Goal: Task Accomplishment & Management: Manage account settings

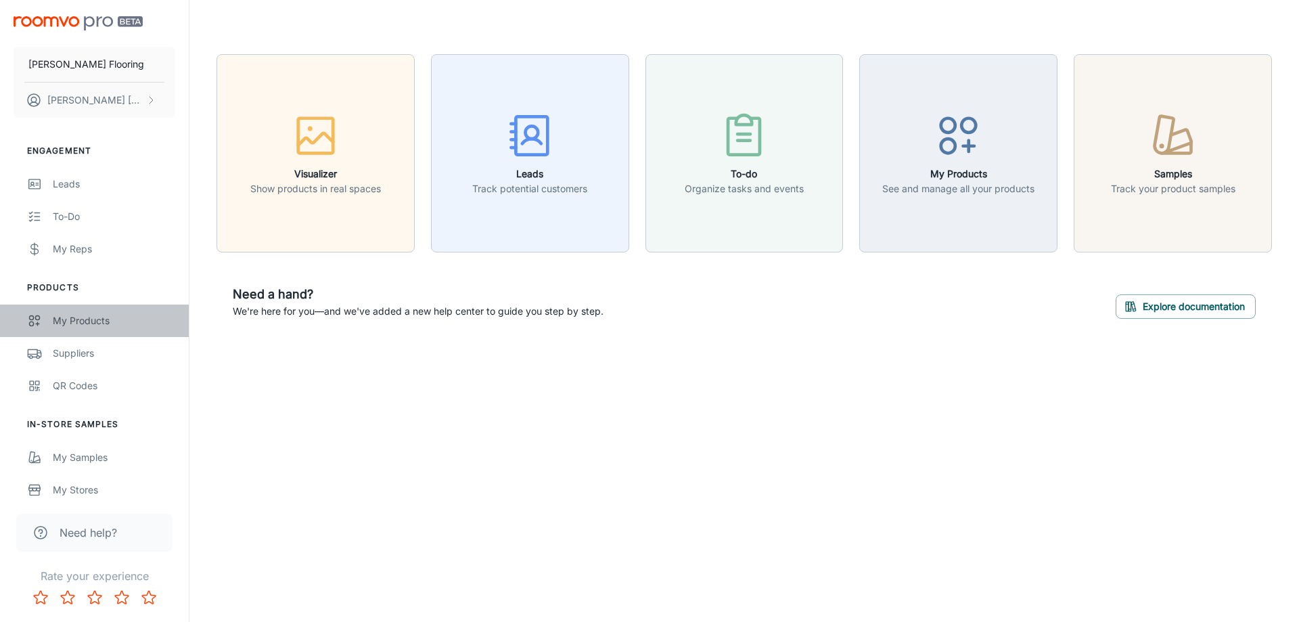
click at [93, 315] on div "My Products" at bounding box center [114, 320] width 122 height 15
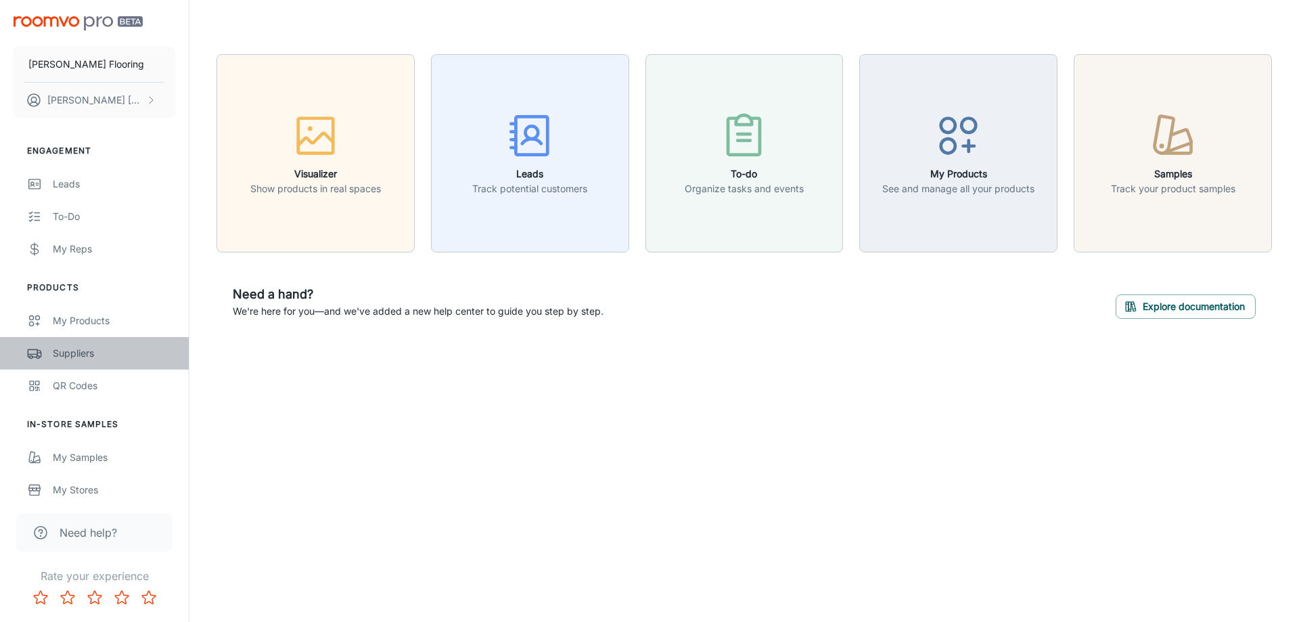
click at [82, 355] on div "Suppliers" at bounding box center [114, 353] width 122 height 15
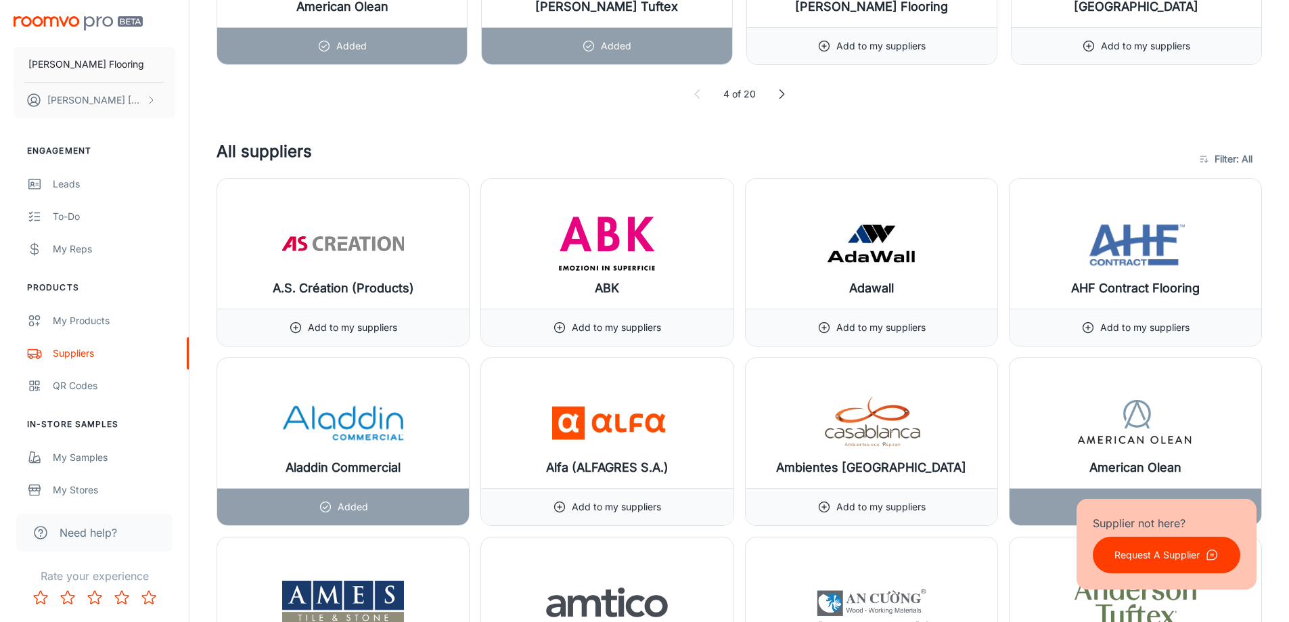
scroll to position [947, 0]
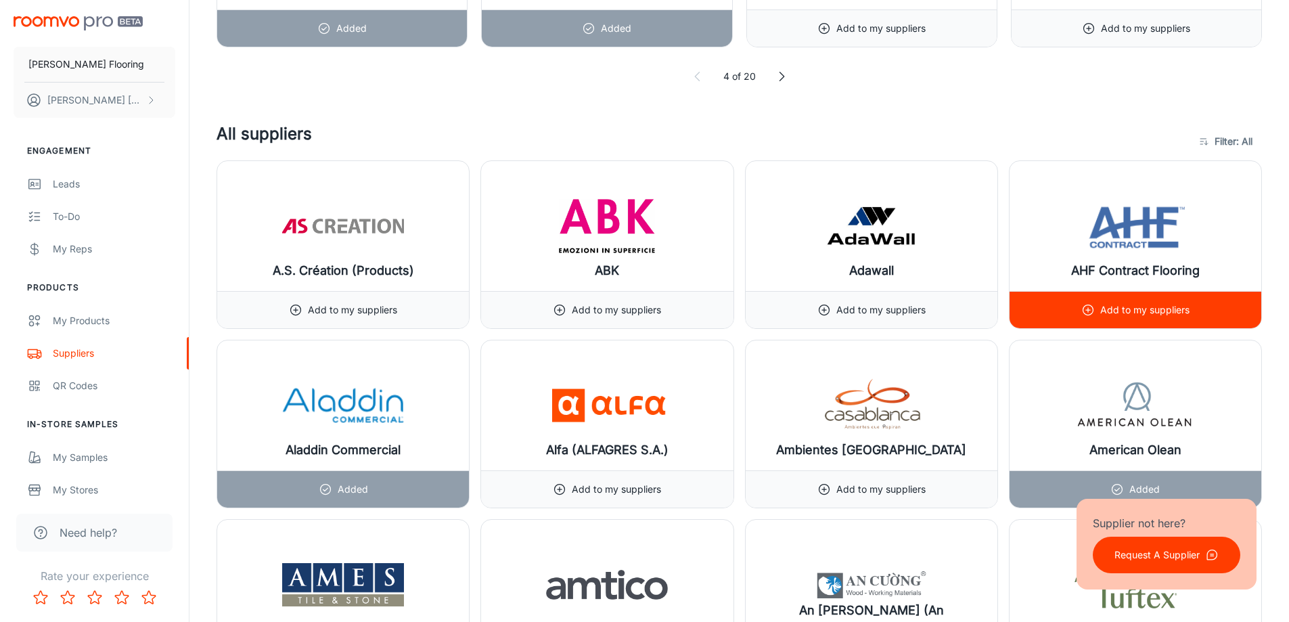
click at [1155, 302] on p "Add to my suppliers" at bounding box center [1144, 309] width 89 height 15
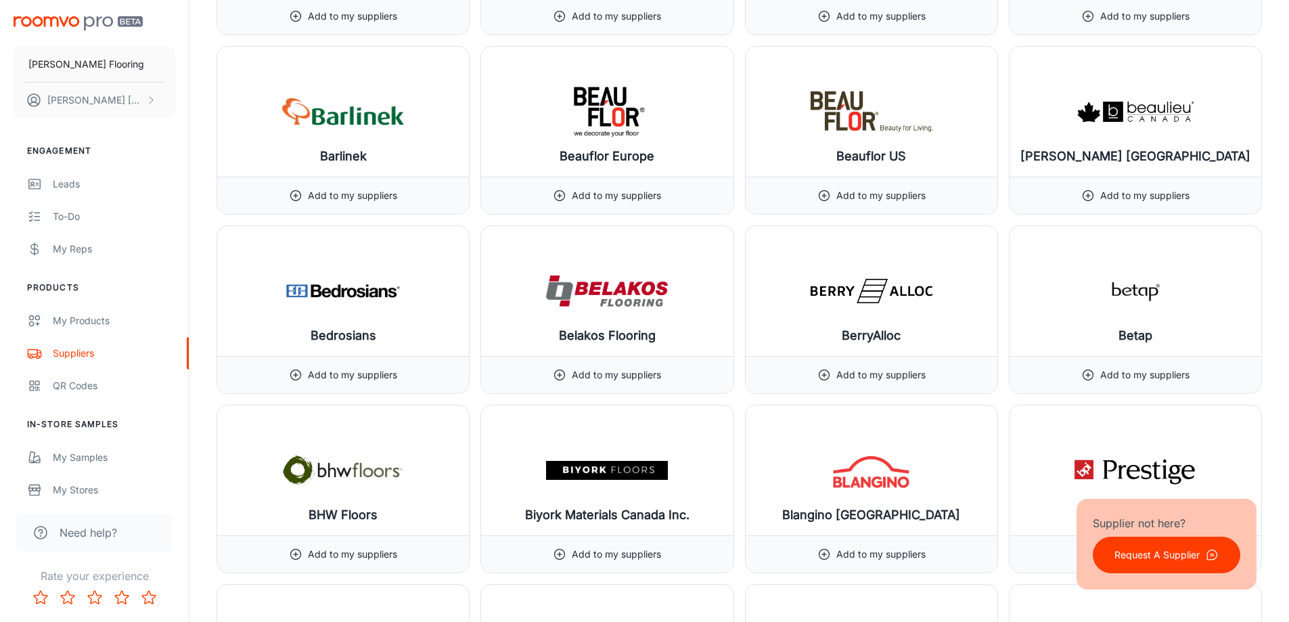
scroll to position [2706, 0]
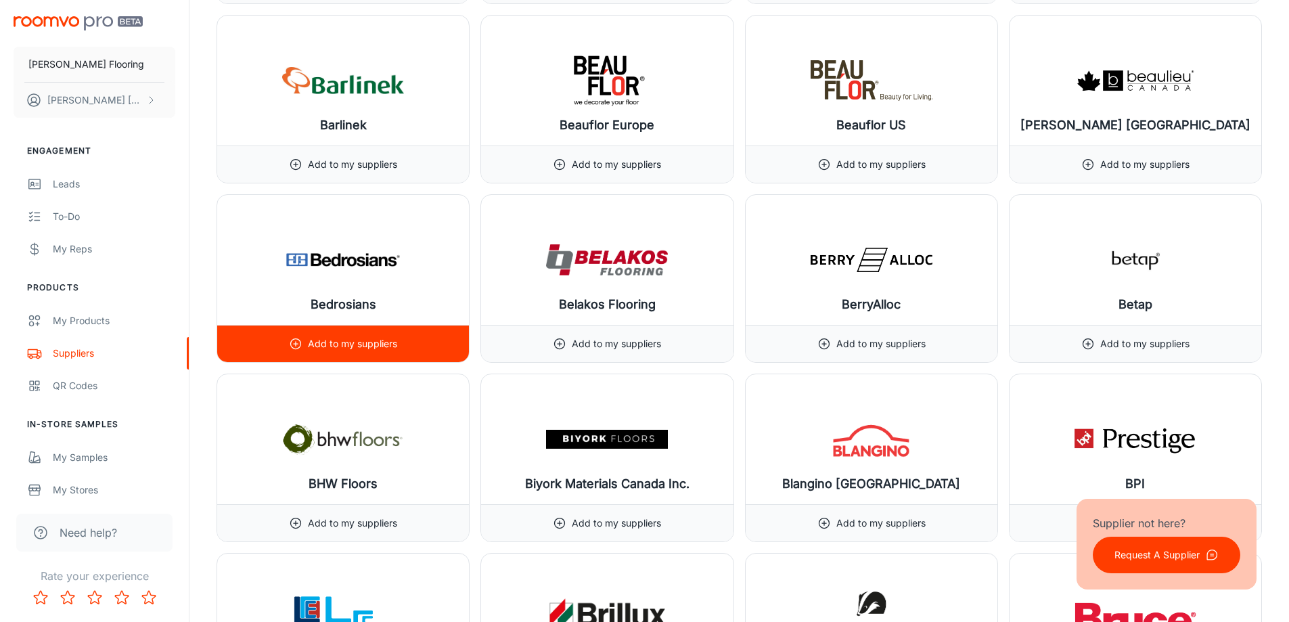
click at [423, 340] on div "Add to my suppliers" at bounding box center [343, 343] width 252 height 37
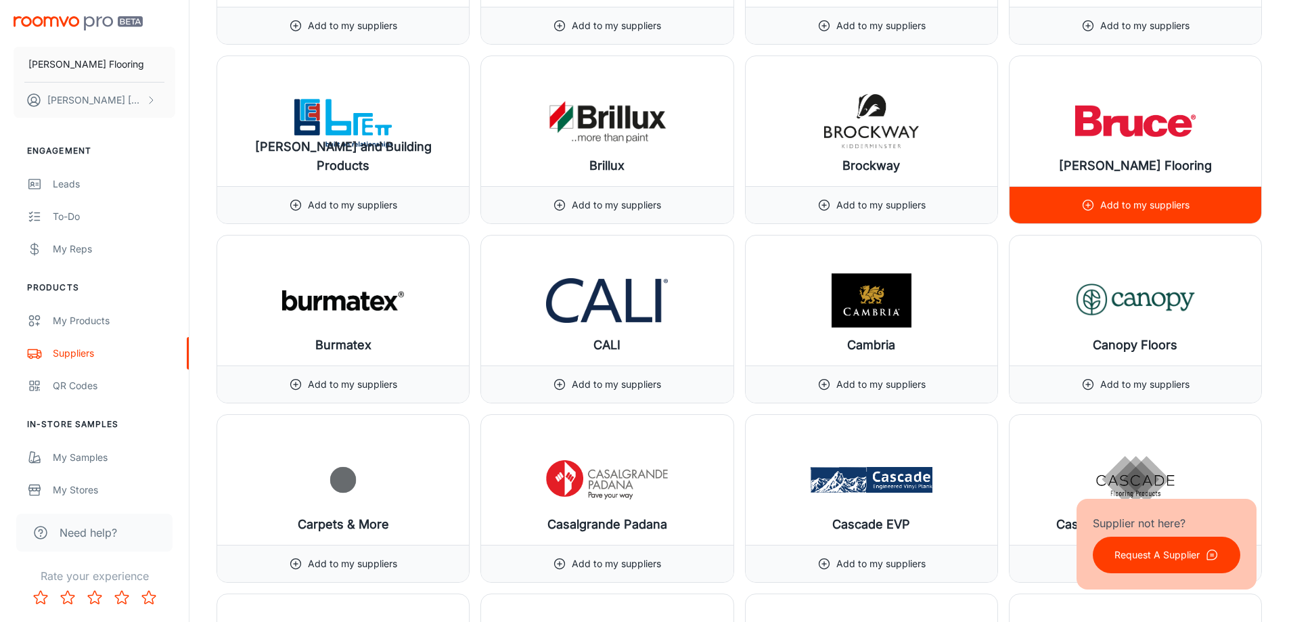
scroll to position [3248, 0]
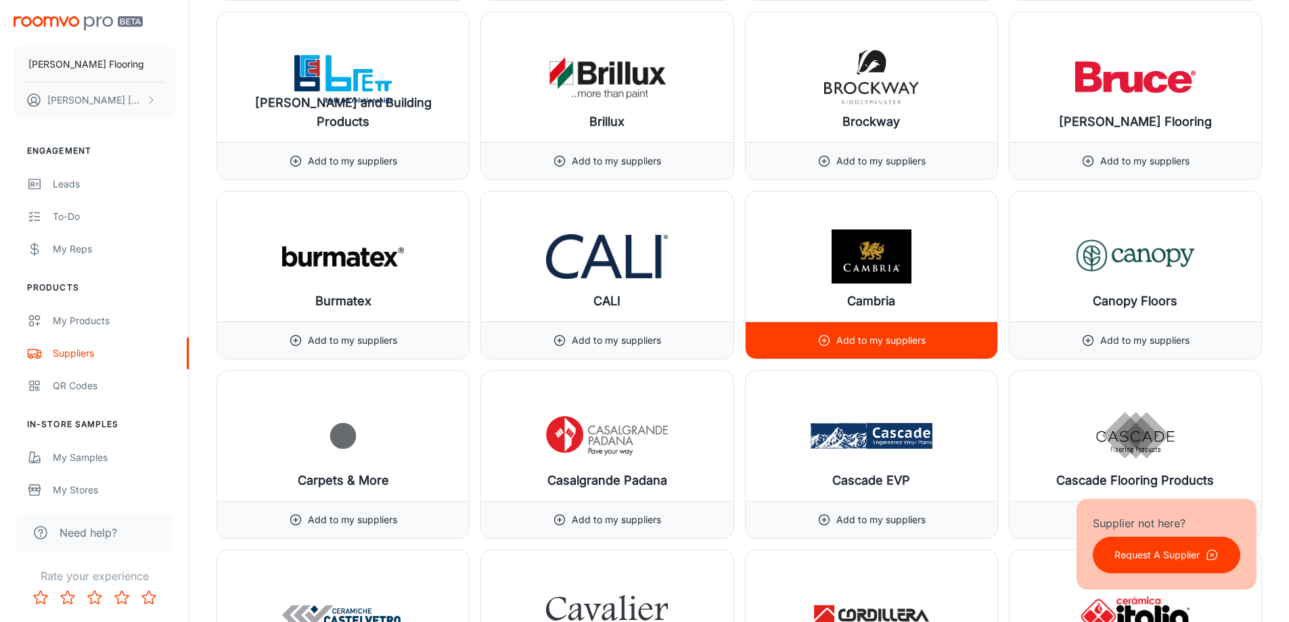
click at [859, 341] on p "Add to my suppliers" at bounding box center [880, 340] width 89 height 15
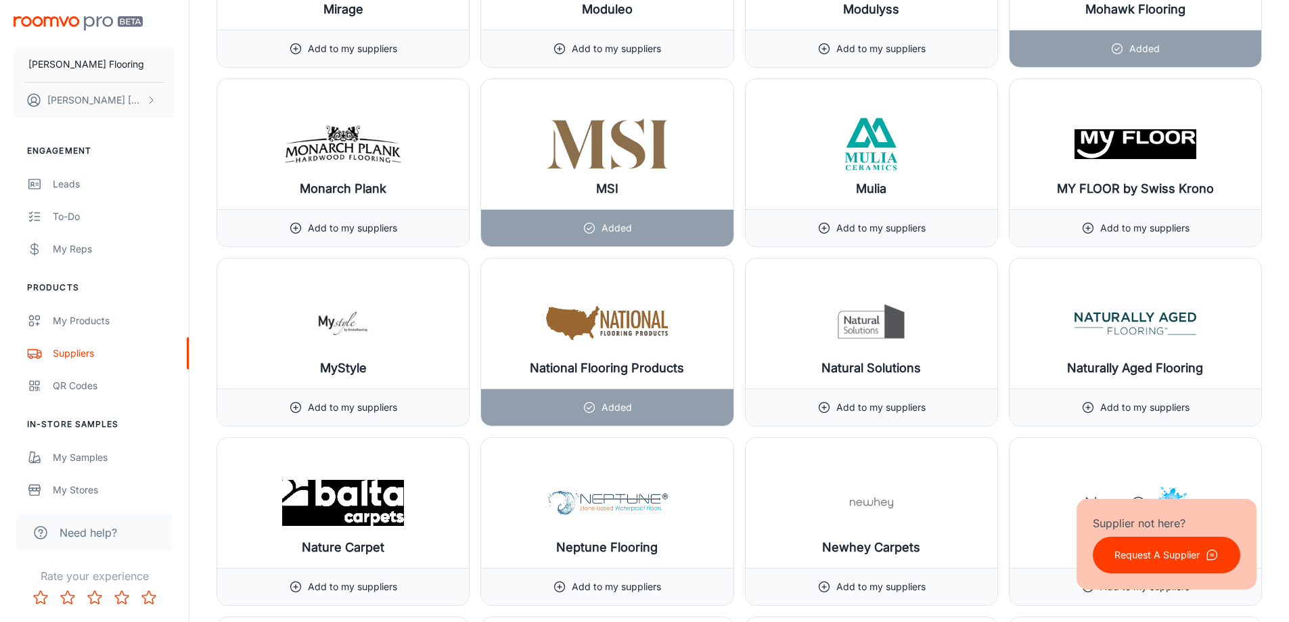
scroll to position [11434, 0]
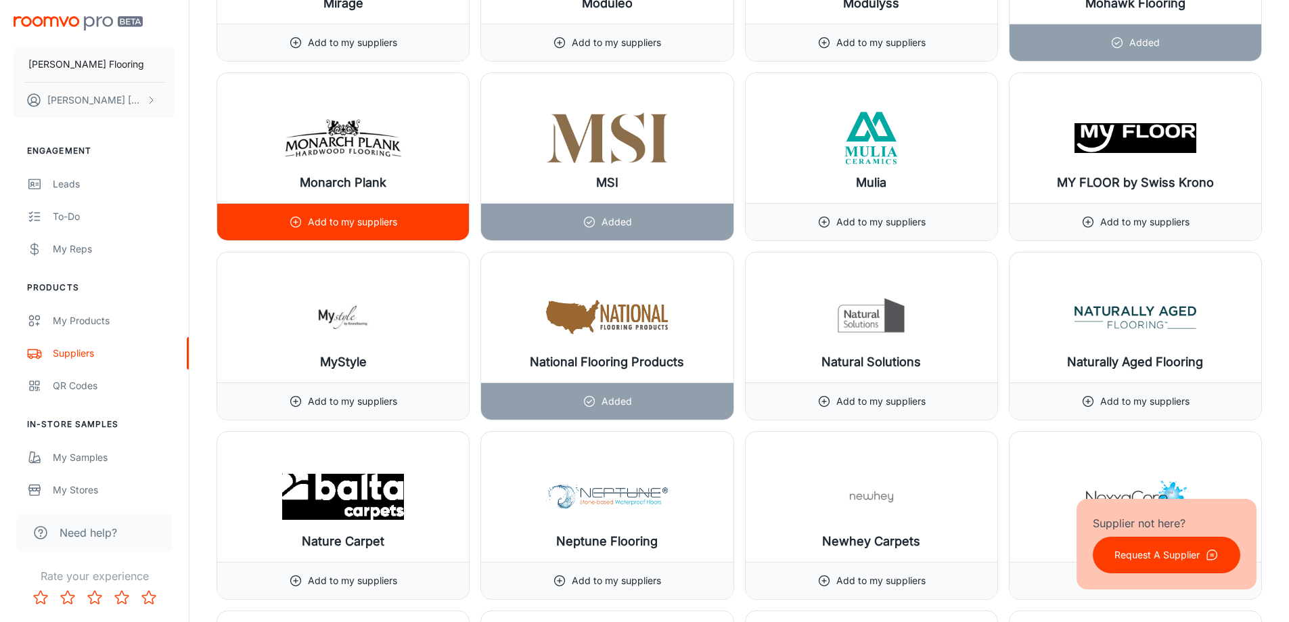
click at [349, 227] on p "Add to my suppliers" at bounding box center [352, 221] width 89 height 15
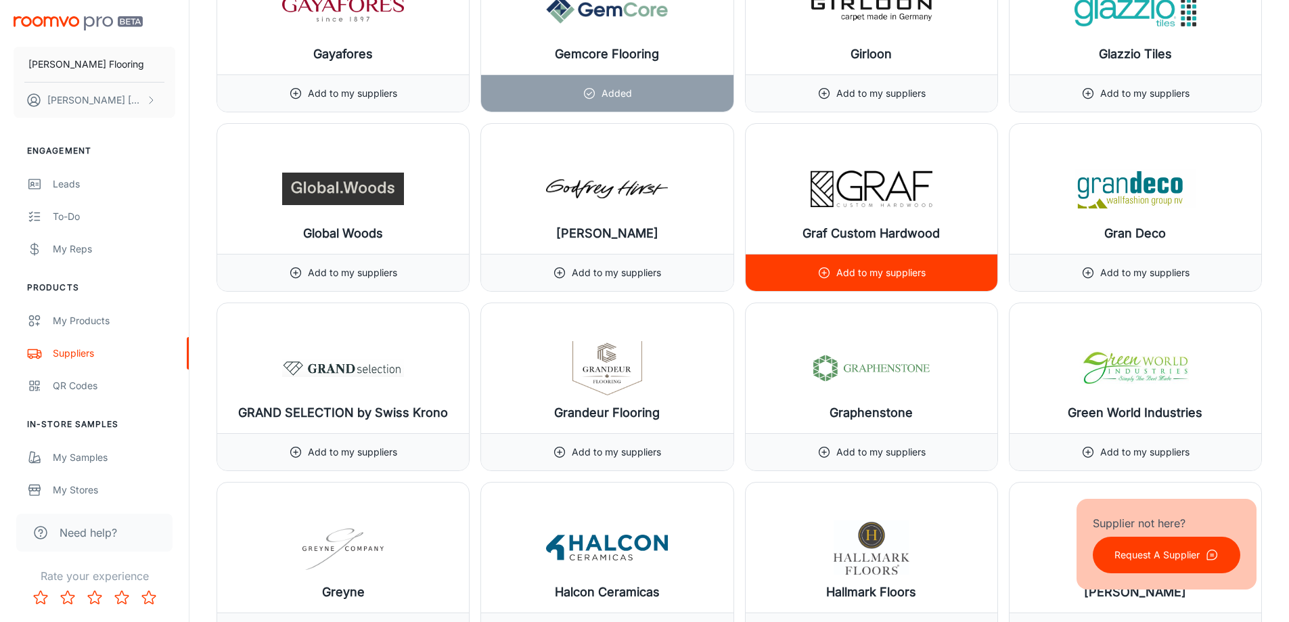
scroll to position [7488, 0]
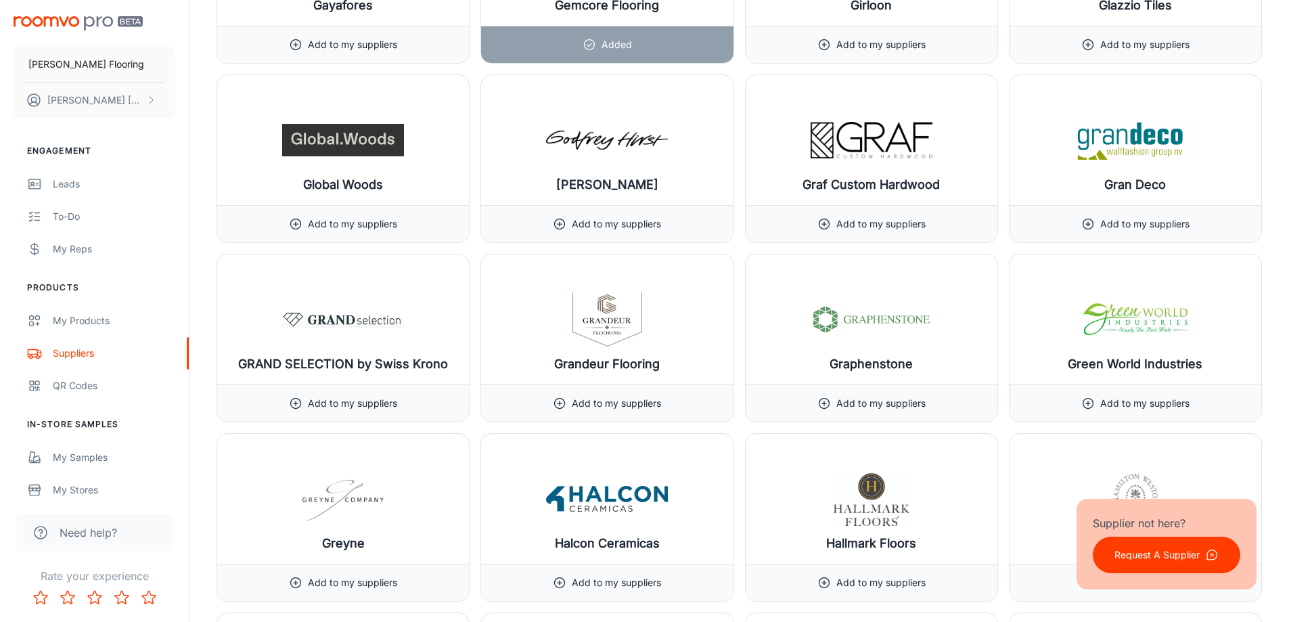
click at [1131, 555] on p "Request A Supplier" at bounding box center [1156, 554] width 85 height 15
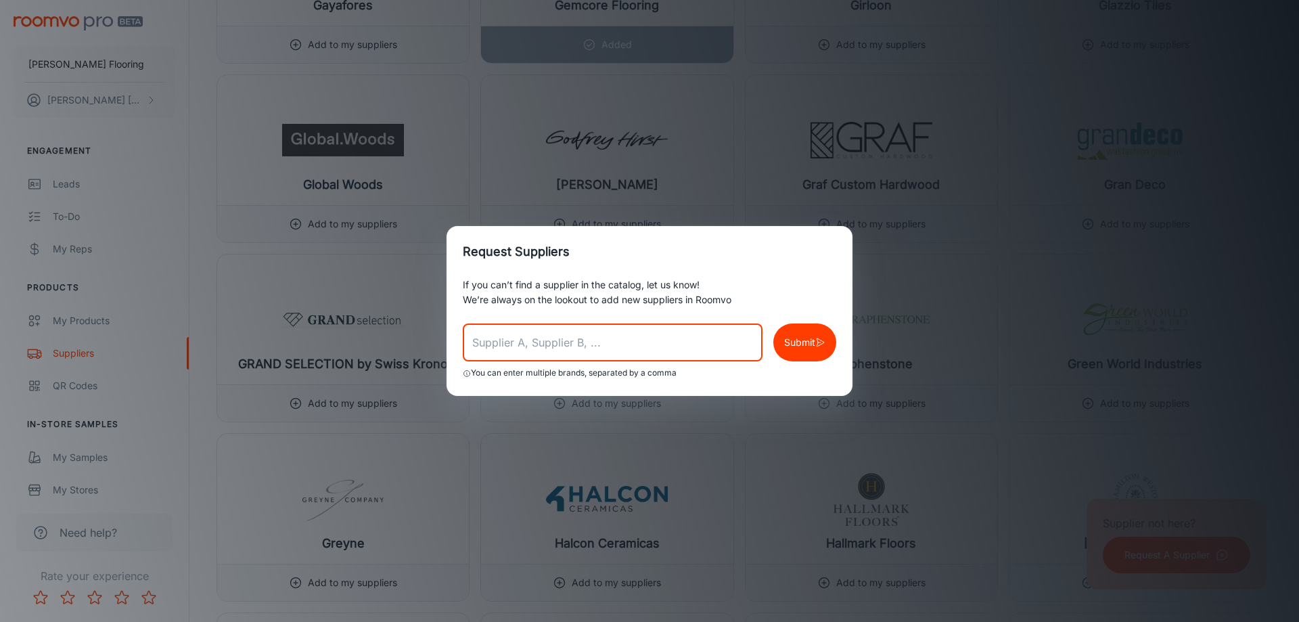
click at [583, 346] on input "text" at bounding box center [613, 342] width 300 height 38
click at [710, 185] on div "Request Suppliers If you can’t find a supplier in the catalog, let us know! We’…" at bounding box center [649, 311] width 1299 height 622
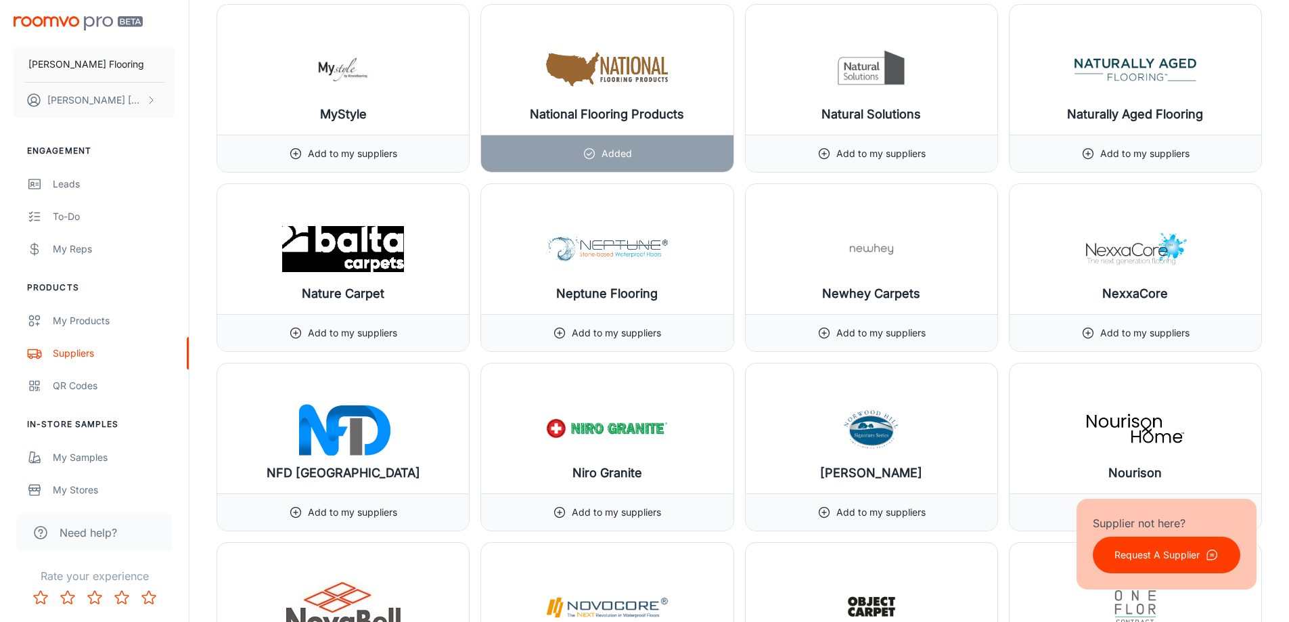
scroll to position [11683, 0]
click at [92, 455] on div "My Samples" at bounding box center [114, 457] width 122 height 15
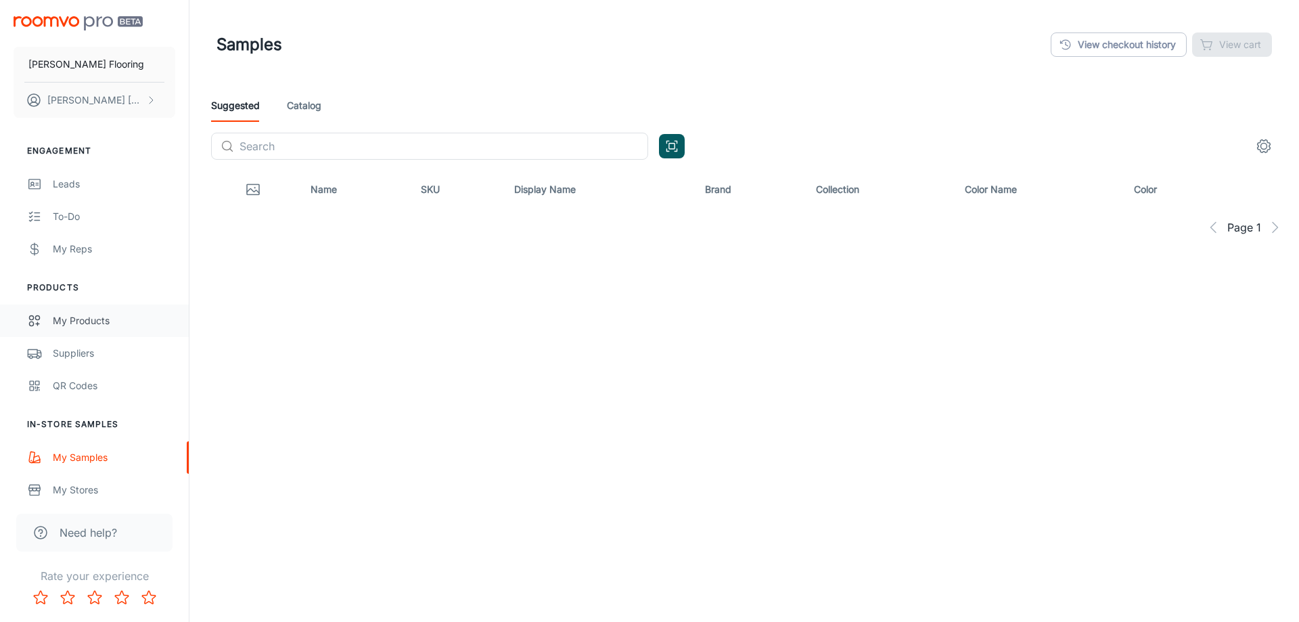
click at [103, 323] on div "My Products" at bounding box center [114, 320] width 122 height 15
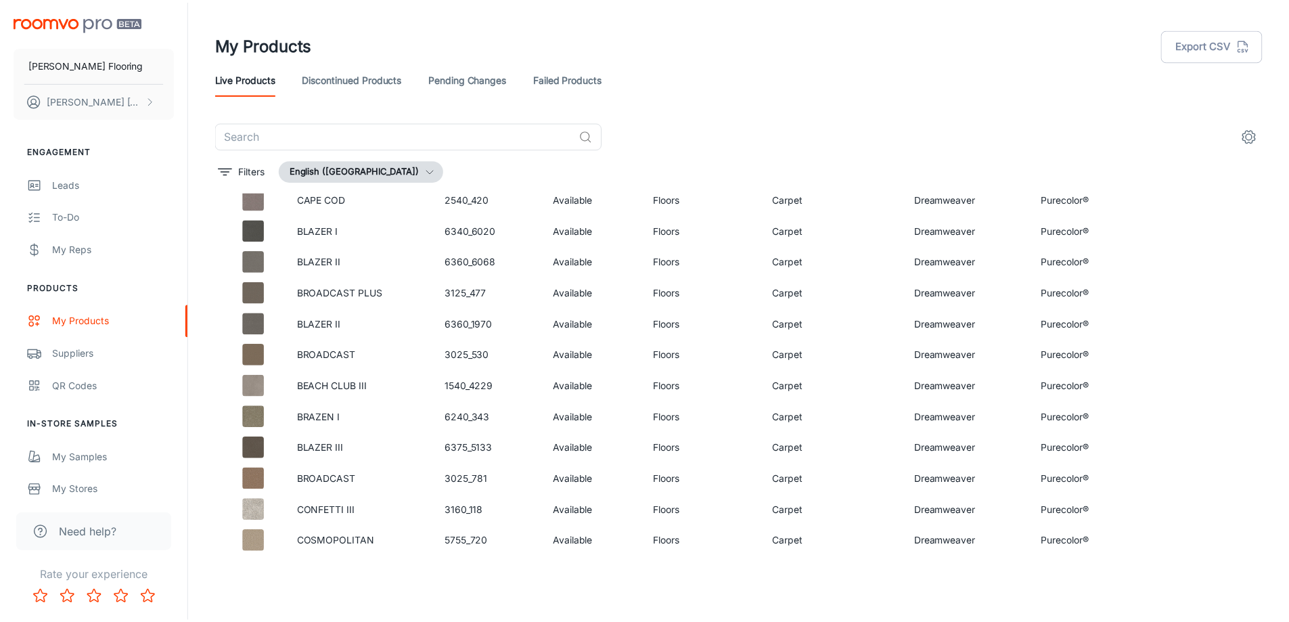
scroll to position [6869, 0]
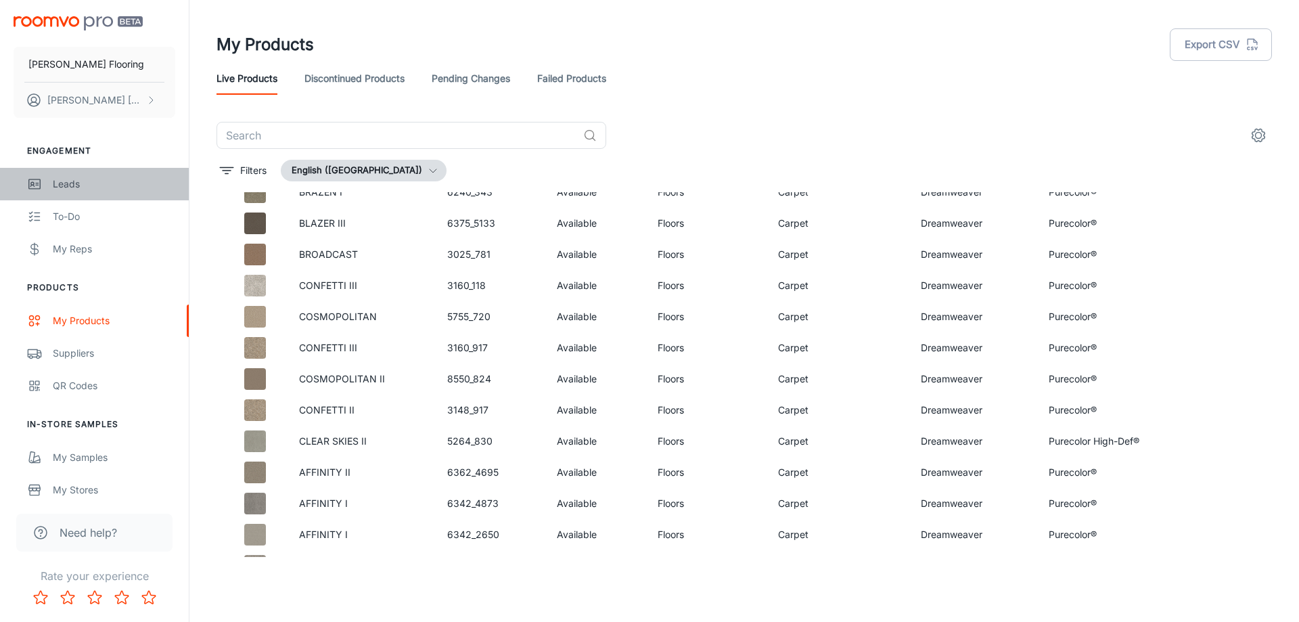
click at [85, 192] on link "Leads" at bounding box center [94, 184] width 189 height 32
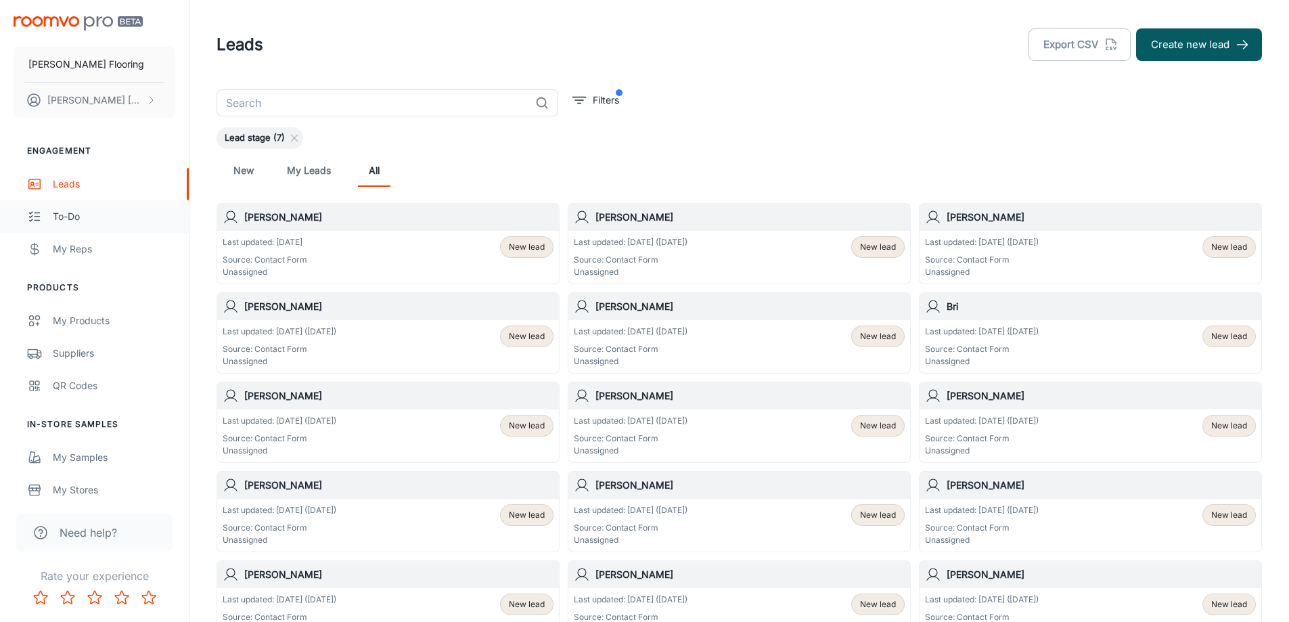
click at [88, 217] on div "To-do" at bounding box center [114, 216] width 122 height 15
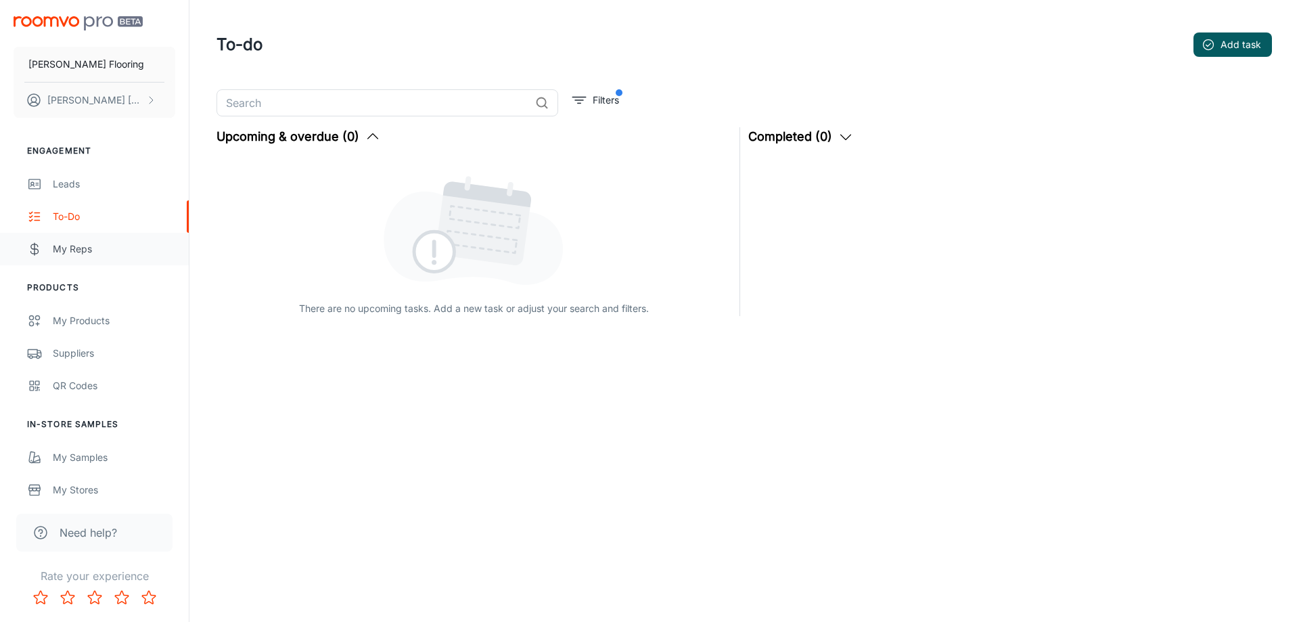
click at [84, 256] on div "My Reps" at bounding box center [114, 249] width 122 height 15
